Goal: Navigation & Orientation: Find specific page/section

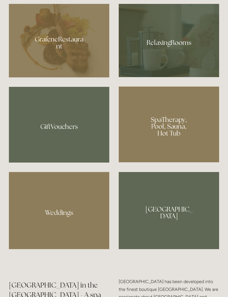
scroll to position [432, 0]
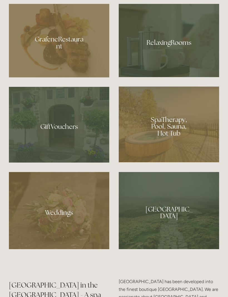
click at [174, 157] on div at bounding box center [169, 125] width 101 height 76
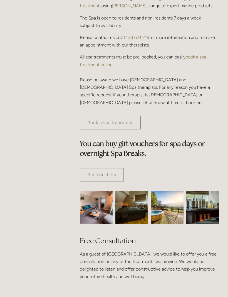
scroll to position [257, 0]
click at [167, 198] on img at bounding box center [167, 207] width 33 height 33
click at [165, 195] on img at bounding box center [167, 207] width 33 height 33
click at [167, 200] on img at bounding box center [167, 207] width 33 height 33
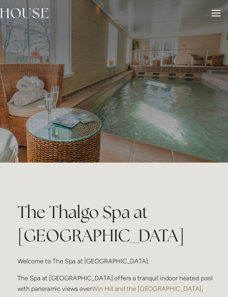
scroll to position [0, 0]
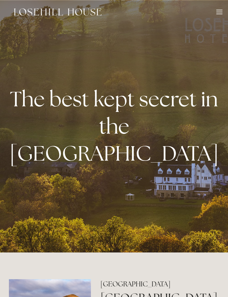
scroll to position [451, 0]
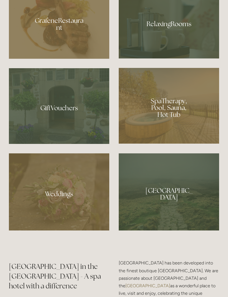
click at [47, 59] on div at bounding box center [59, 22] width 101 height 74
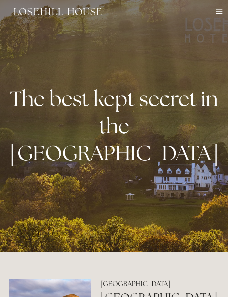
scroll to position [0, 0]
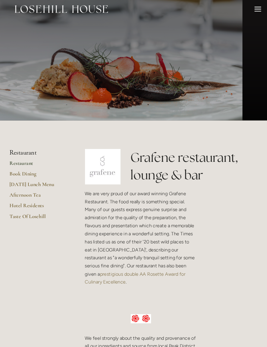
scroll to position [5, 0]
